Goal: Go to known website: Go to known website

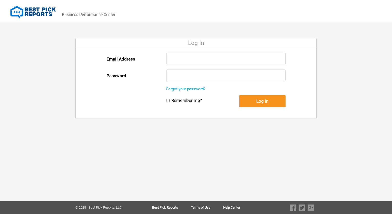
type input "[EMAIL_ADDRESS][DOMAIN_NAME]"
click at [261, 103] on button "Log In" at bounding box center [262, 101] width 46 height 12
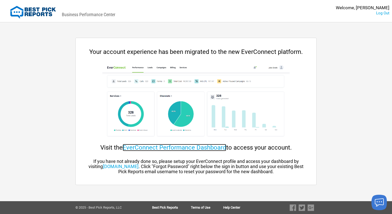
click at [167, 149] on link "EverConnect Performance Dashboard" at bounding box center [175, 147] width 104 height 7
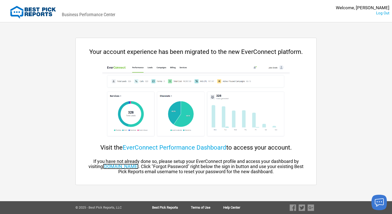
click at [139, 168] on link "[DOMAIN_NAME]" at bounding box center [121, 166] width 36 height 5
